Goal: Transaction & Acquisition: Purchase product/service

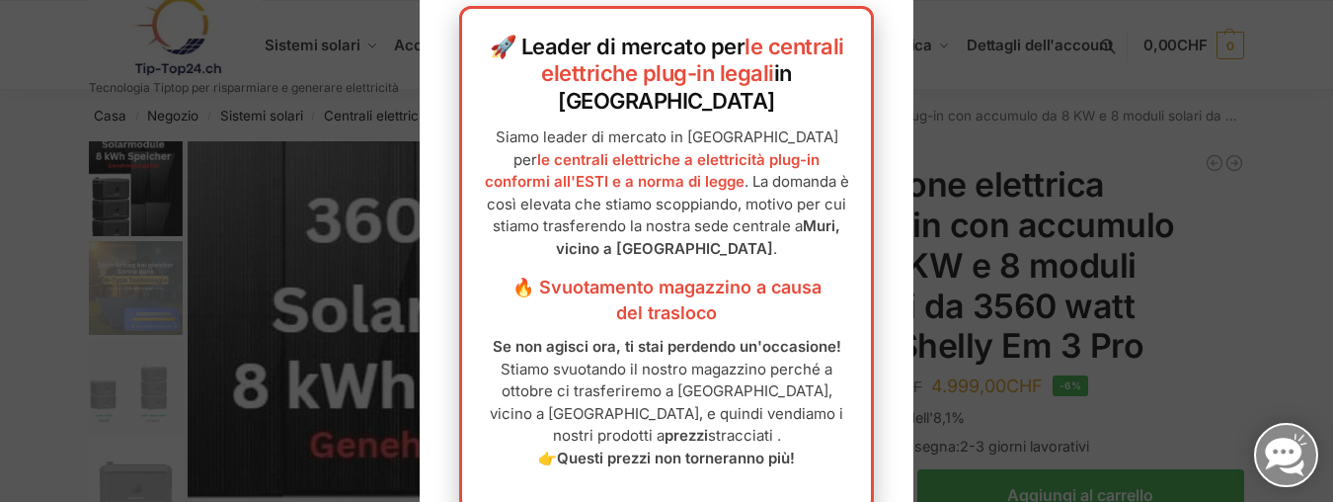
click at [874, 104] on div "🚀 Leader di mercato per le centrali elettriche plug-in legali in [GEOGRAPHIC_DA…" at bounding box center [667, 252] width 494 height 602
click at [932, 81] on div at bounding box center [666, 251] width 1333 height 502
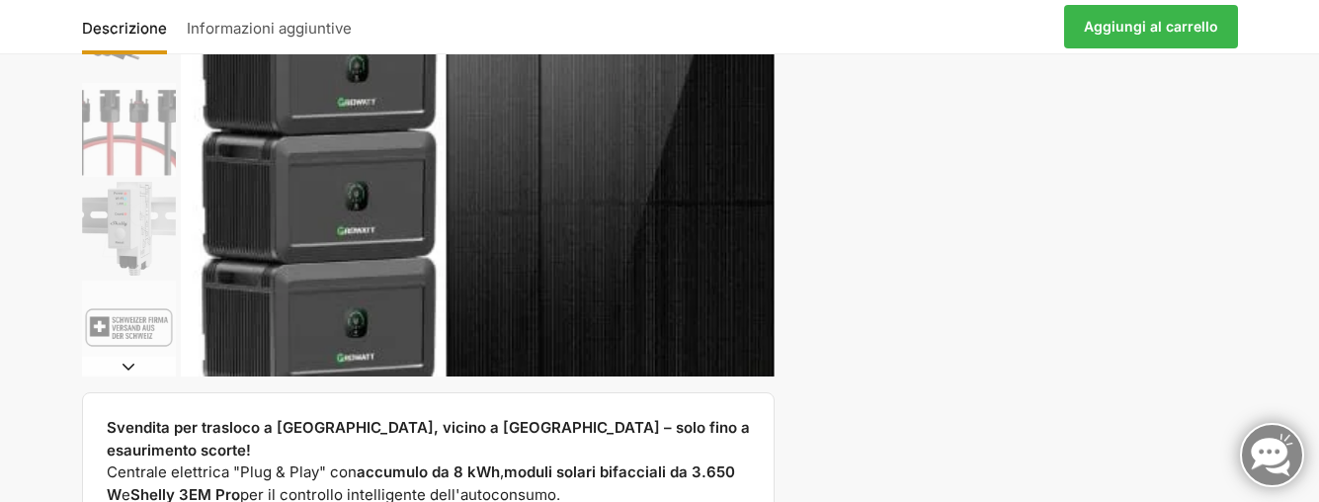
scroll to position [672, 0]
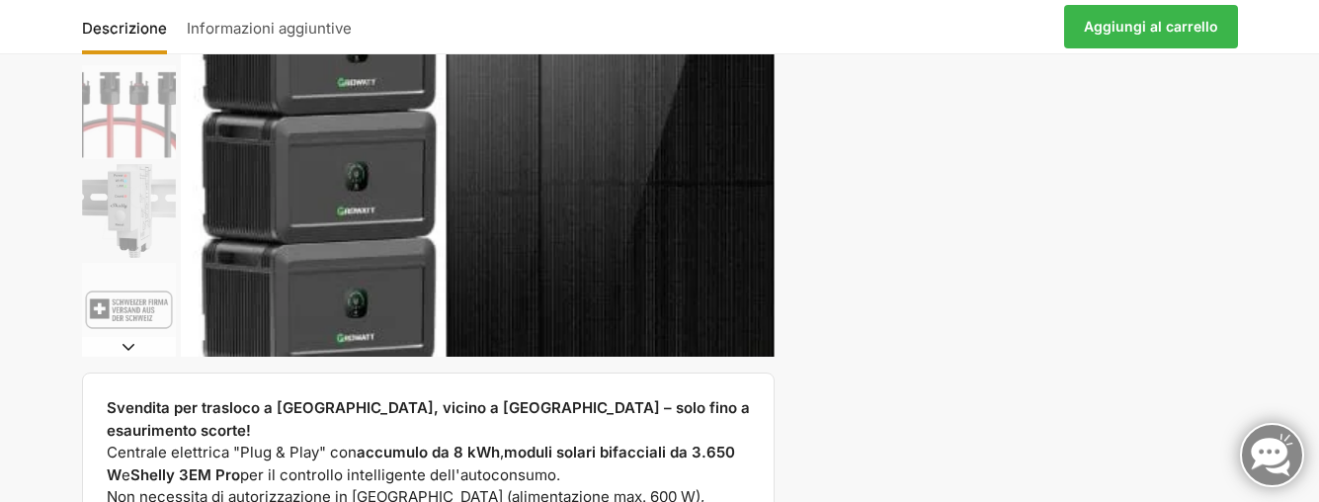
click at [878, 287] on div "Svendita per trasloco a [GEOGRAPHIC_DATA], vicino a [GEOGRAPHIC_DATA] – solo fi…" at bounding box center [659, 28] width 1239 height 1117
click at [903, 285] on div "Svendita per trasloco a [GEOGRAPHIC_DATA], vicino a [GEOGRAPHIC_DATA] – solo fi…" at bounding box center [659, 28] width 1239 height 1117
click at [836, 27] on div "Descrizione Informazioni aggiuntive 5.299,00 CHF Il prezzo originale era: 5.299…" at bounding box center [660, 26] width 1156 height 53
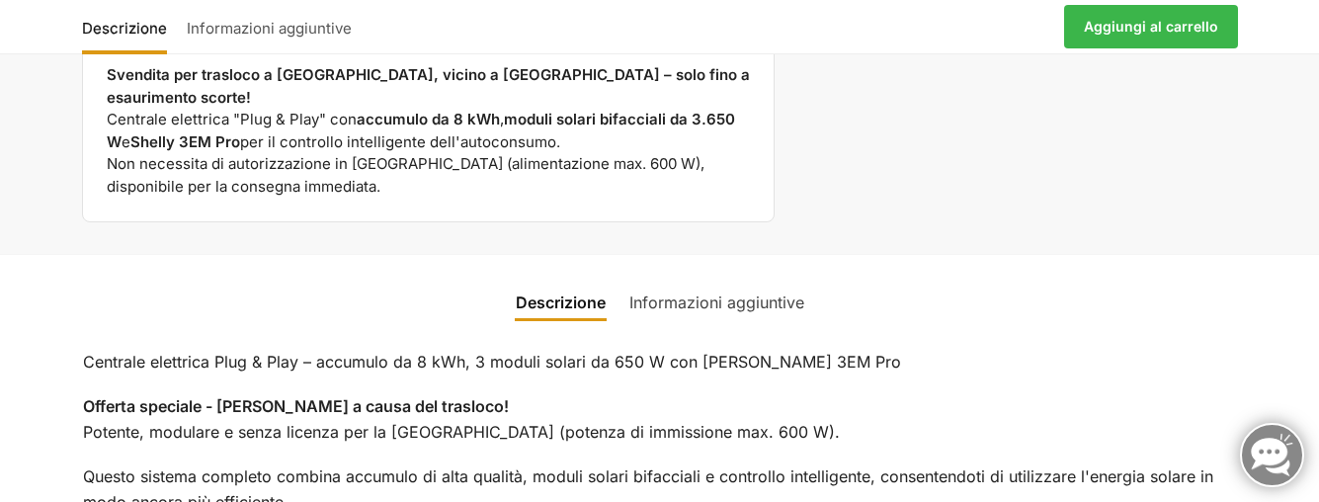
scroll to position [935, 0]
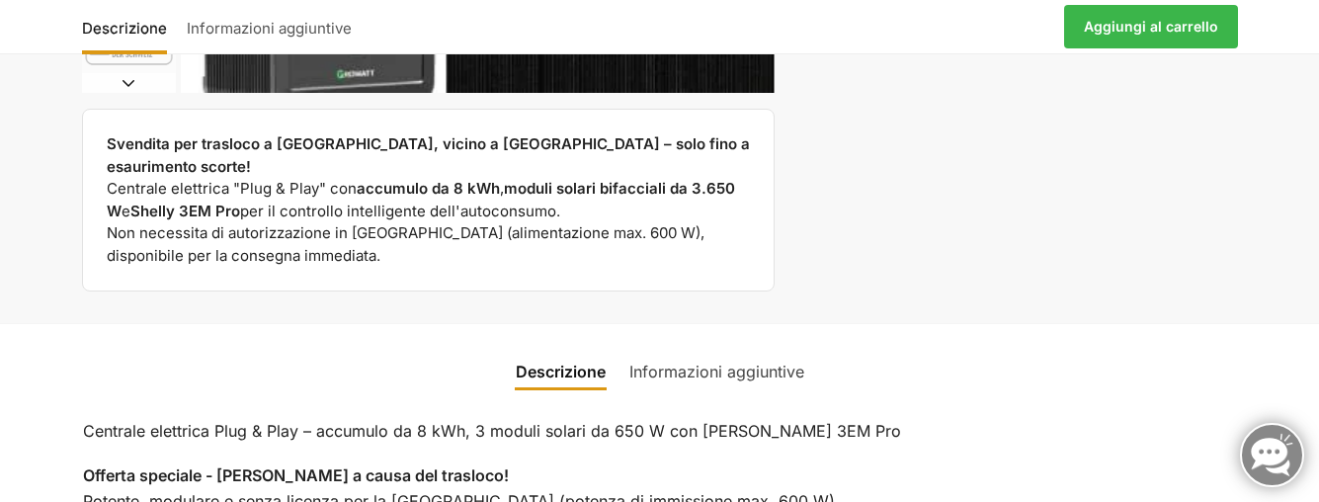
click at [1075, 419] on p "Centrale elettrica Plug & Play – accumulo da 8 kWh, 3 moduli solari da 650 W co…" at bounding box center [660, 432] width 1154 height 26
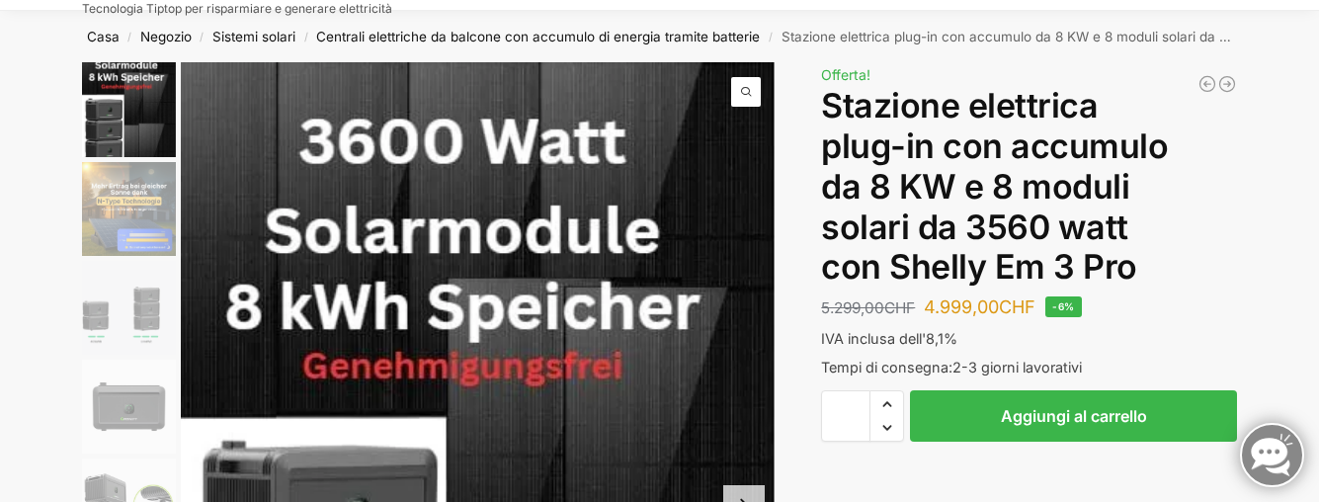
scroll to position [0, 0]
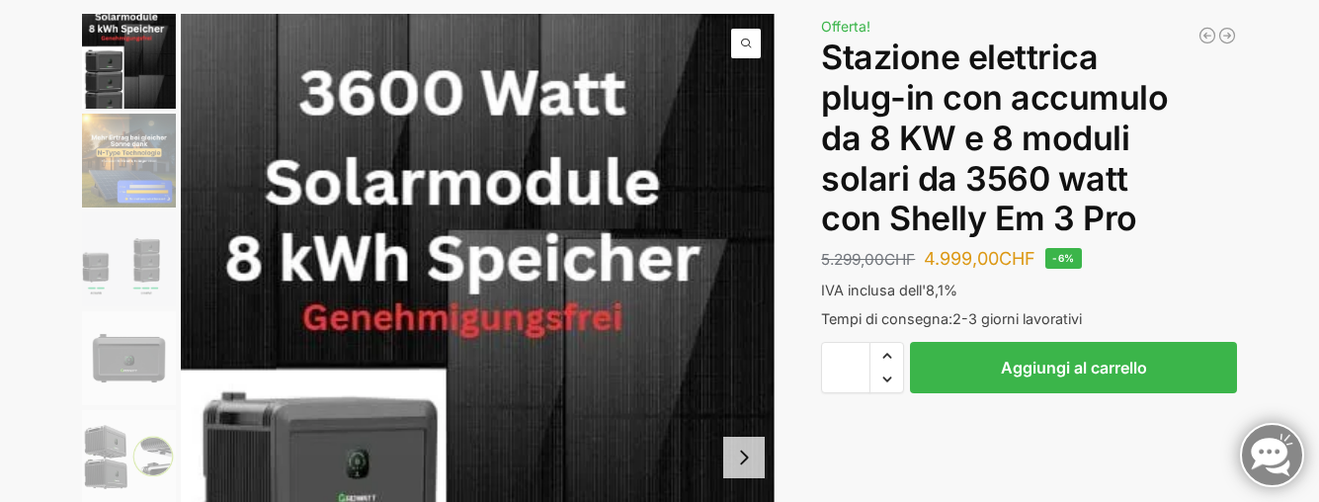
scroll to position [119, 0]
